Goal: Information Seeking & Learning: Find specific page/section

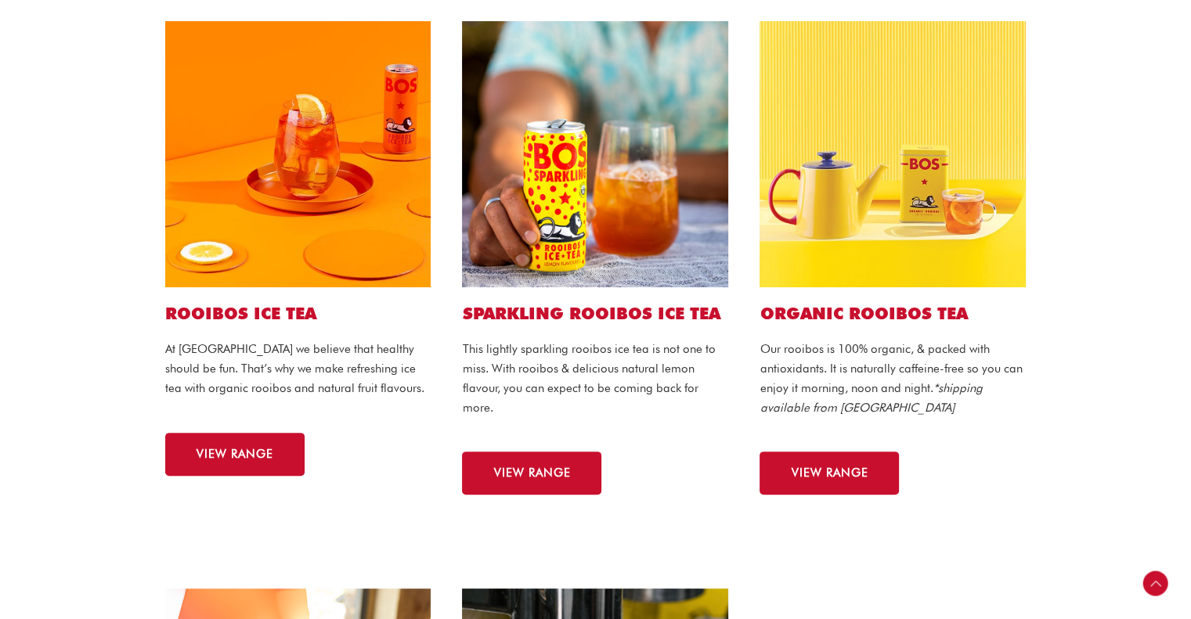
scroll to position [332, 0]
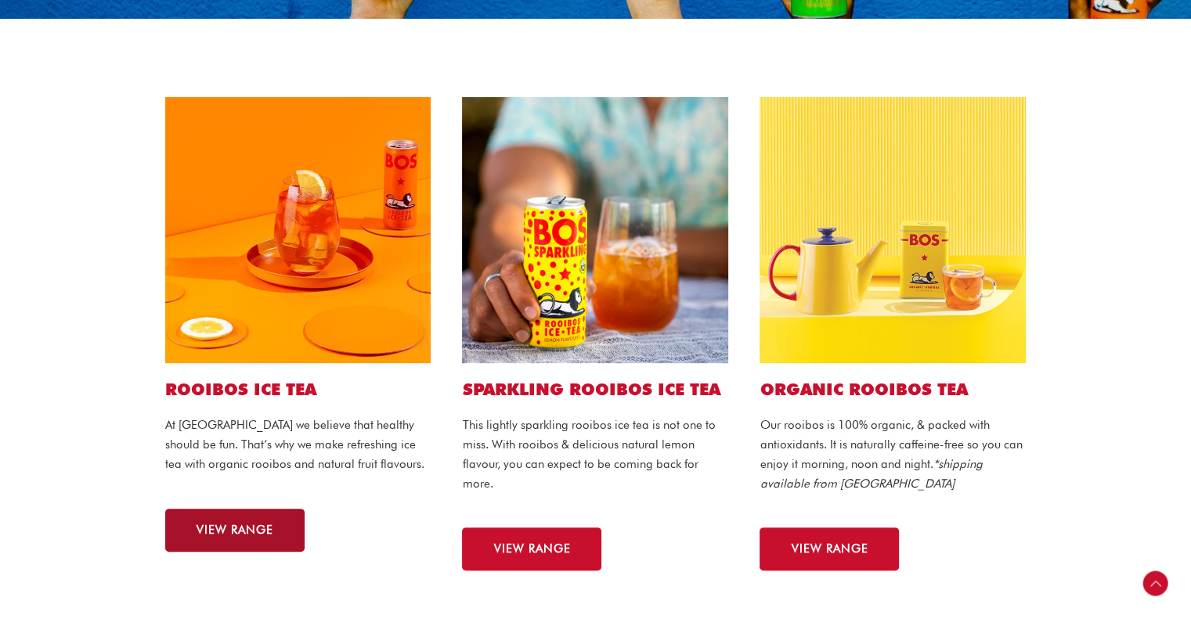
click at [167, 533] on link "VIEW RANGE" at bounding box center [234, 530] width 139 height 43
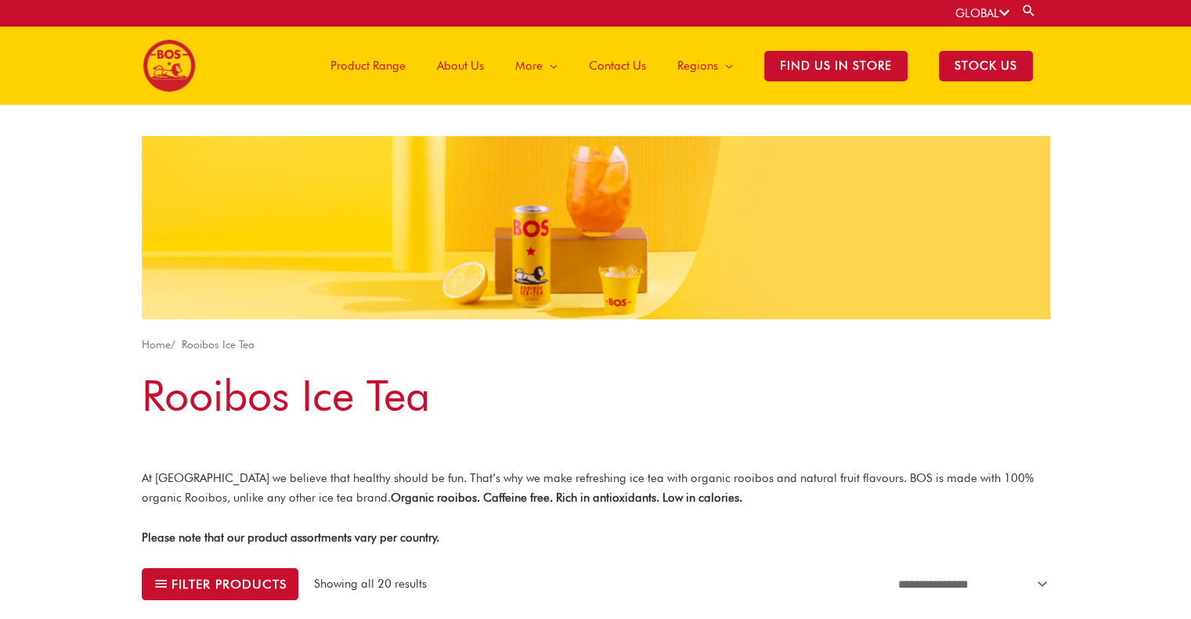
click at [491, 62] on link "About Us" at bounding box center [460, 66] width 78 height 78
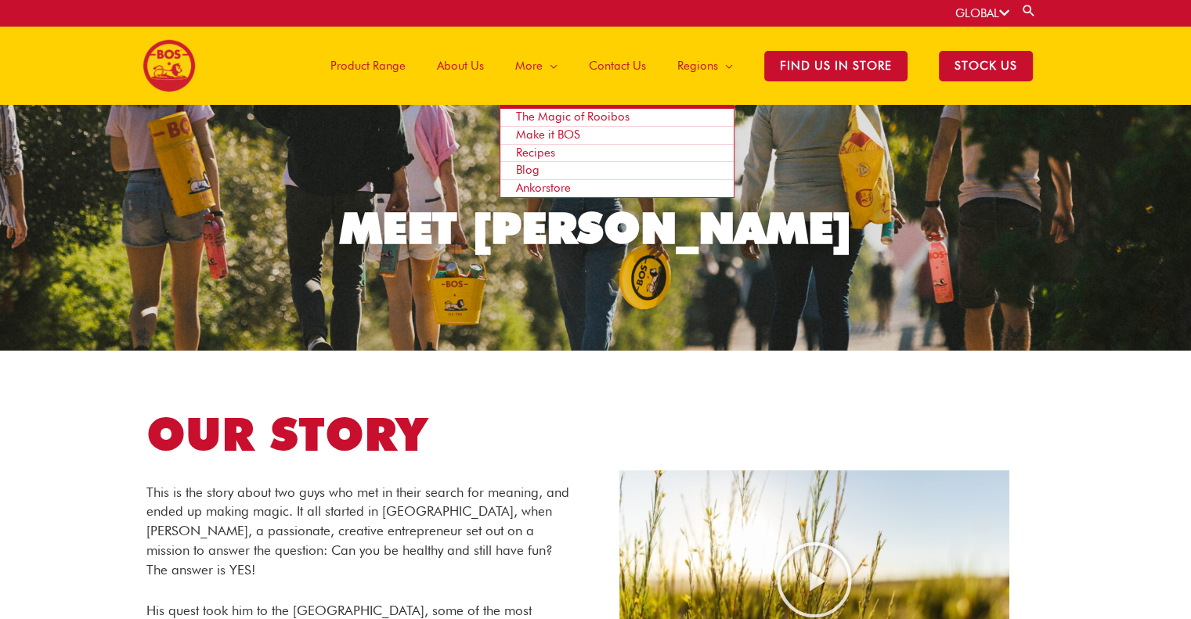
click at [547, 116] on span "The Magic of Rooibos" at bounding box center [573, 117] width 114 height 14
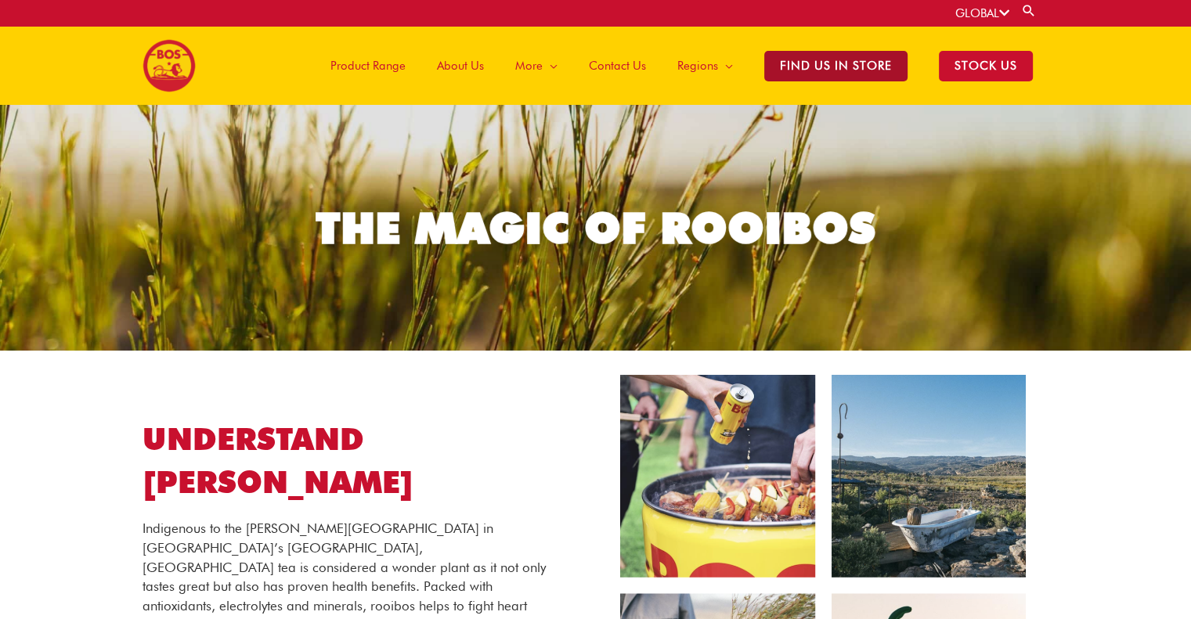
click at [813, 62] on span "Find Us in Store" at bounding box center [835, 66] width 143 height 31
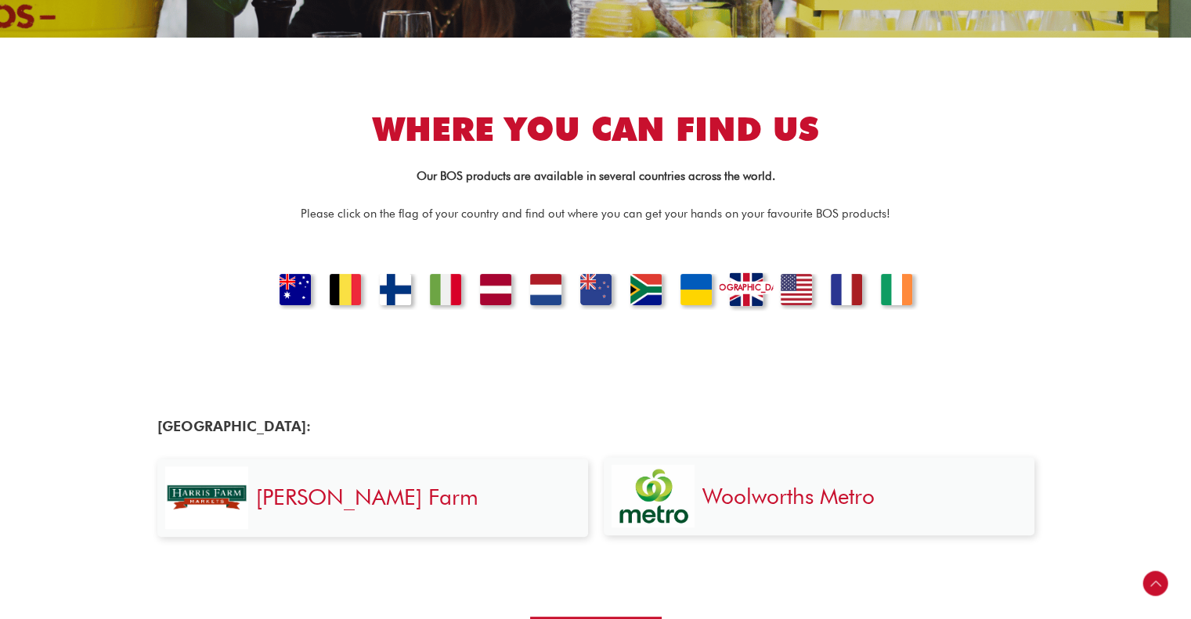
click at [750, 279] on link "UNITED KINGDOM" at bounding box center [745, 292] width 53 height 38
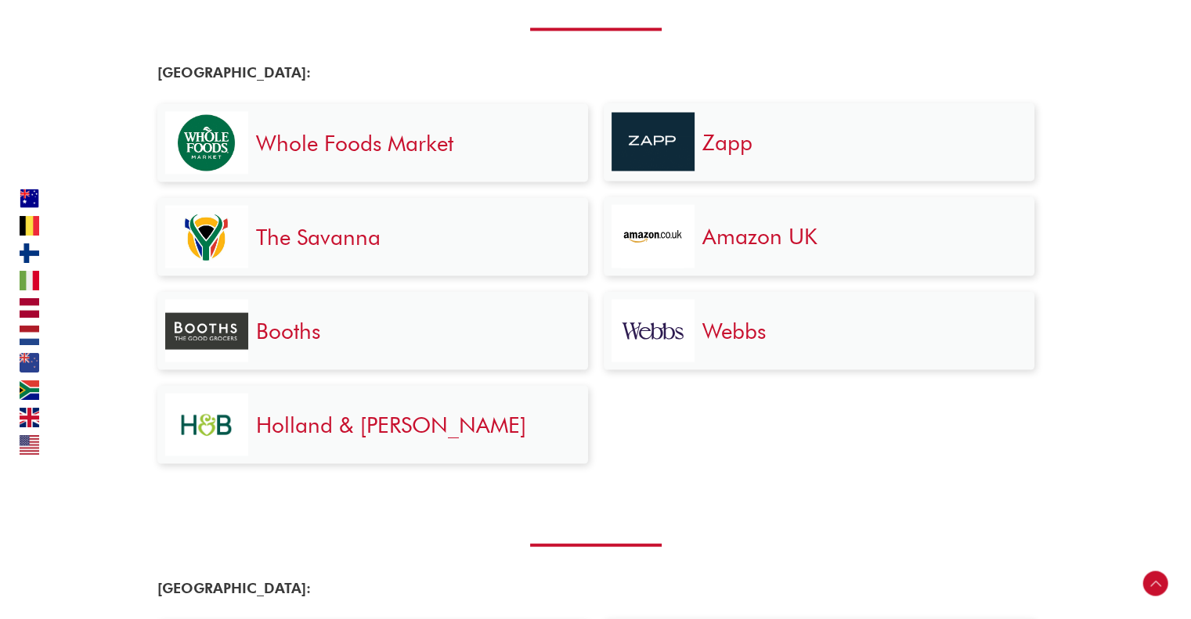
scroll to position [3251, 0]
